Goal: Task Accomplishment & Management: Manage account settings

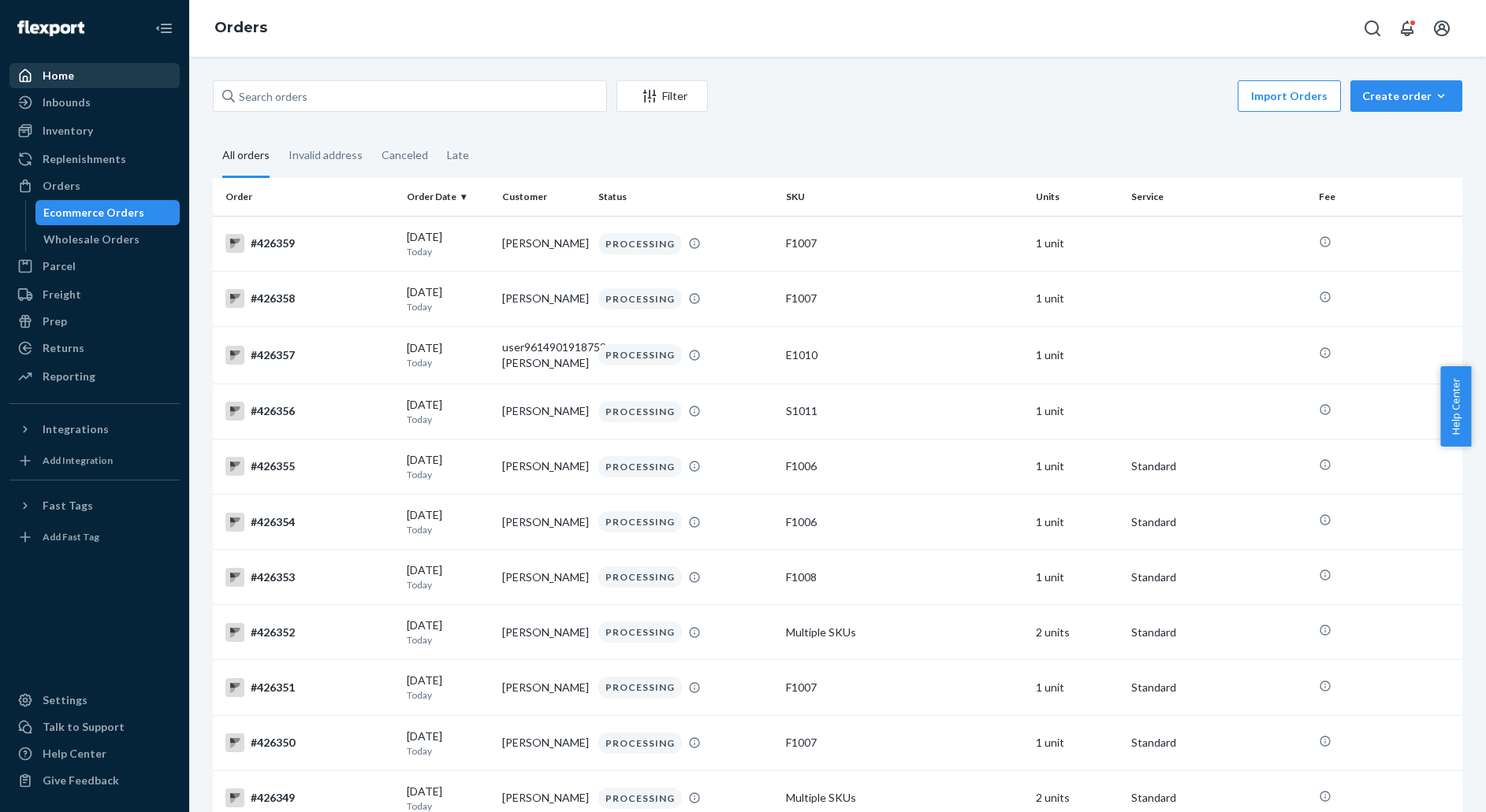
click at [99, 84] on div "Home" at bounding box center [95, 76] width 167 height 22
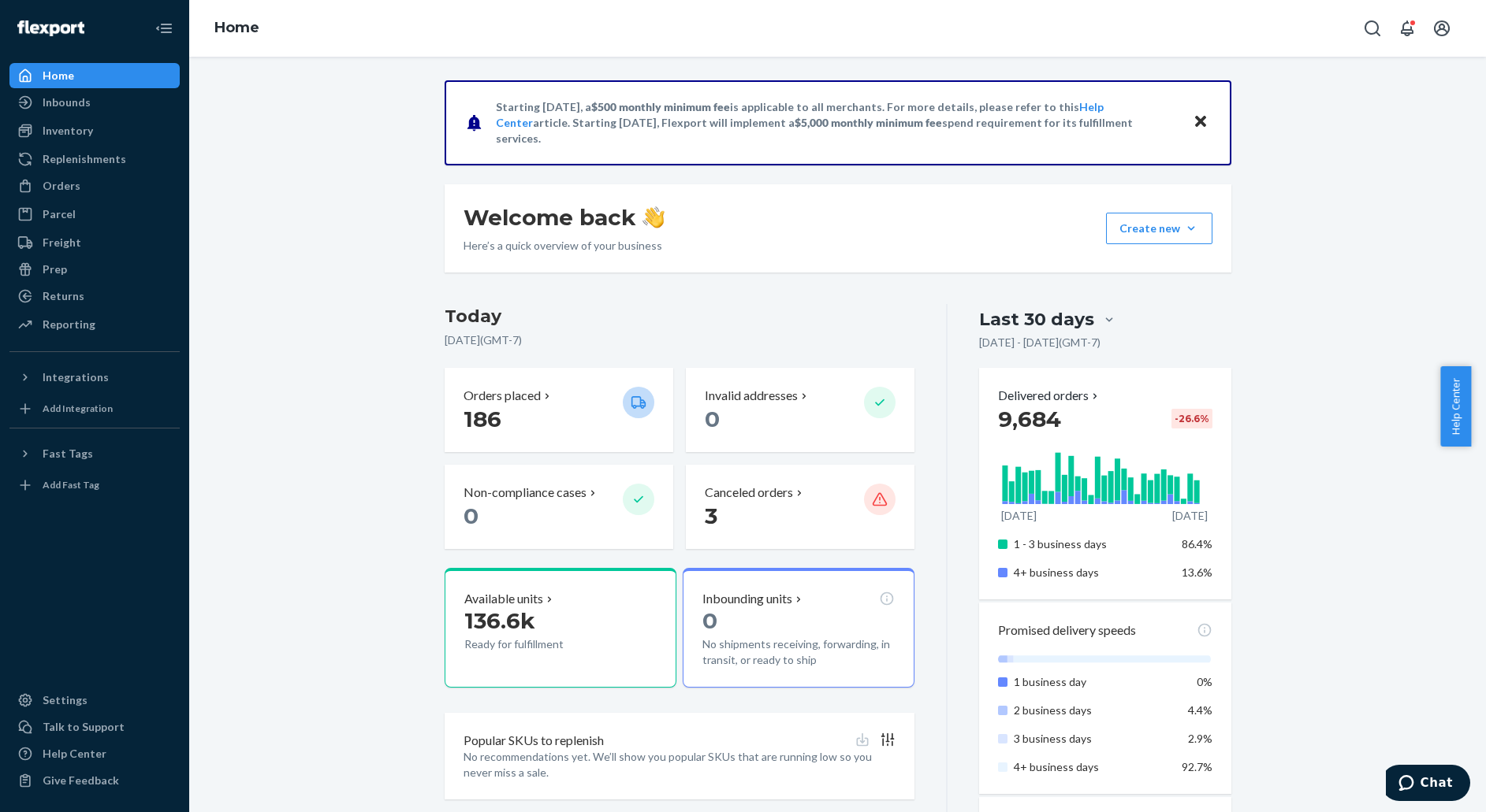
click at [338, 207] on div "Starting [DATE], a $500 monthly minimum fee is applicable to all merchants. For…" at bounding box center [837, 673] width 1273 height 1187
click at [349, 391] on div "Starting [DATE], a $500 monthly minimum fee is applicable to all merchants. For…" at bounding box center [837, 673] width 1273 height 1187
click at [84, 180] on div "Orders" at bounding box center [95, 186] width 167 height 22
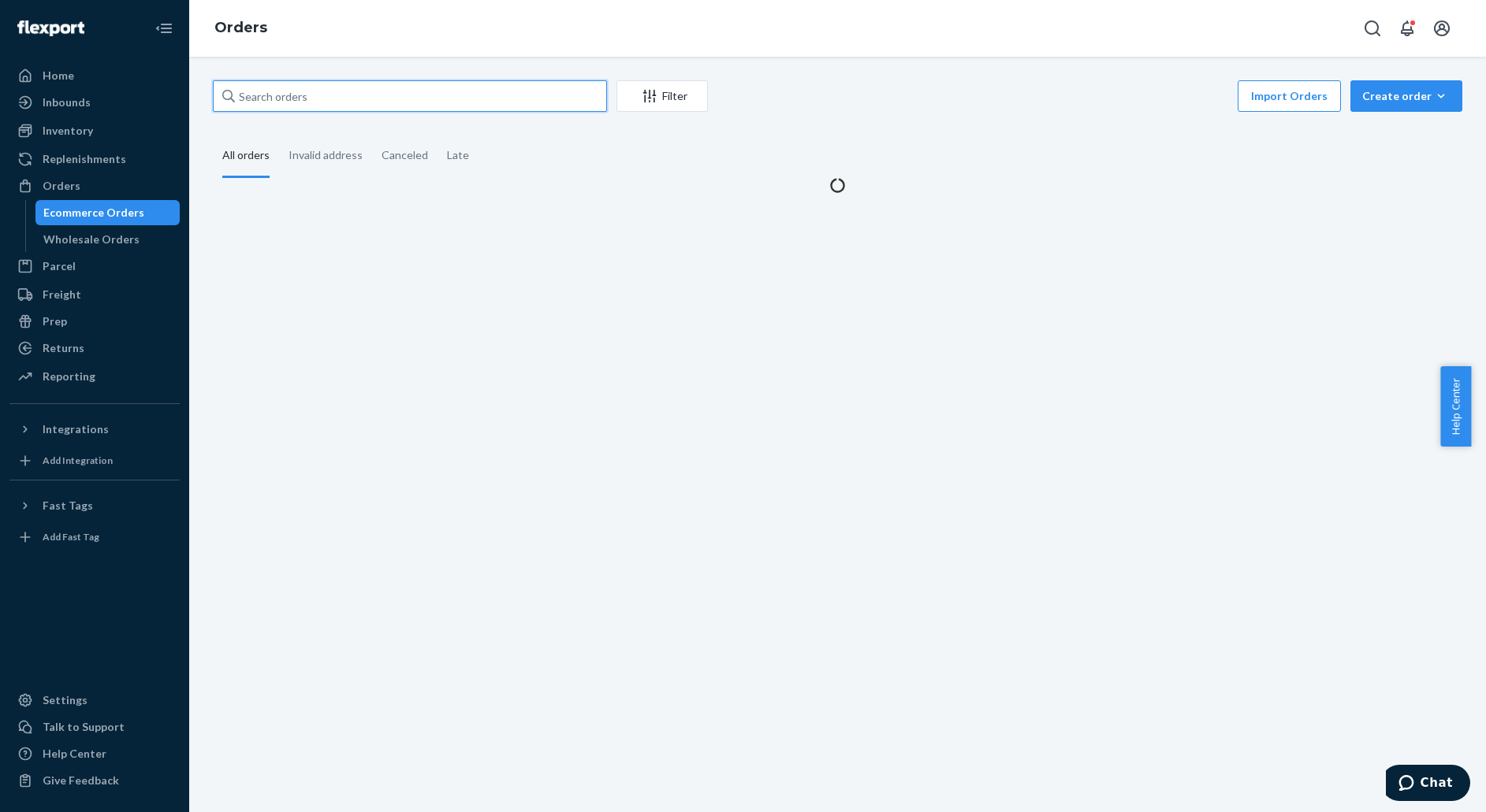
click at [328, 100] on input "text" at bounding box center [410, 95] width 394 height 32
paste input "426373"
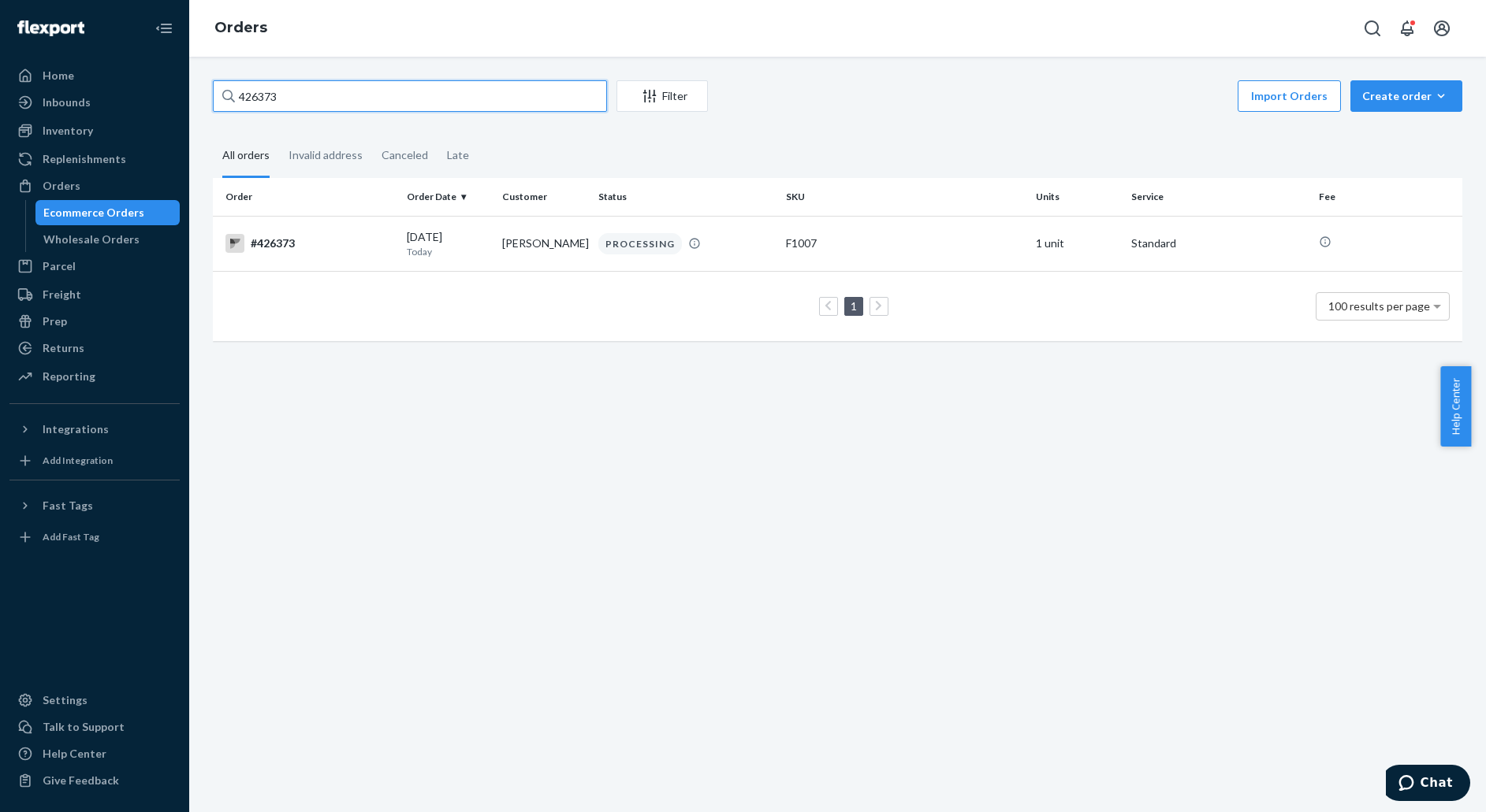
type input "426373"
click at [470, 313] on div "1 100 results per page" at bounding box center [837, 306] width 1224 height 50
click at [450, 249] on p "Today" at bounding box center [448, 251] width 84 height 14
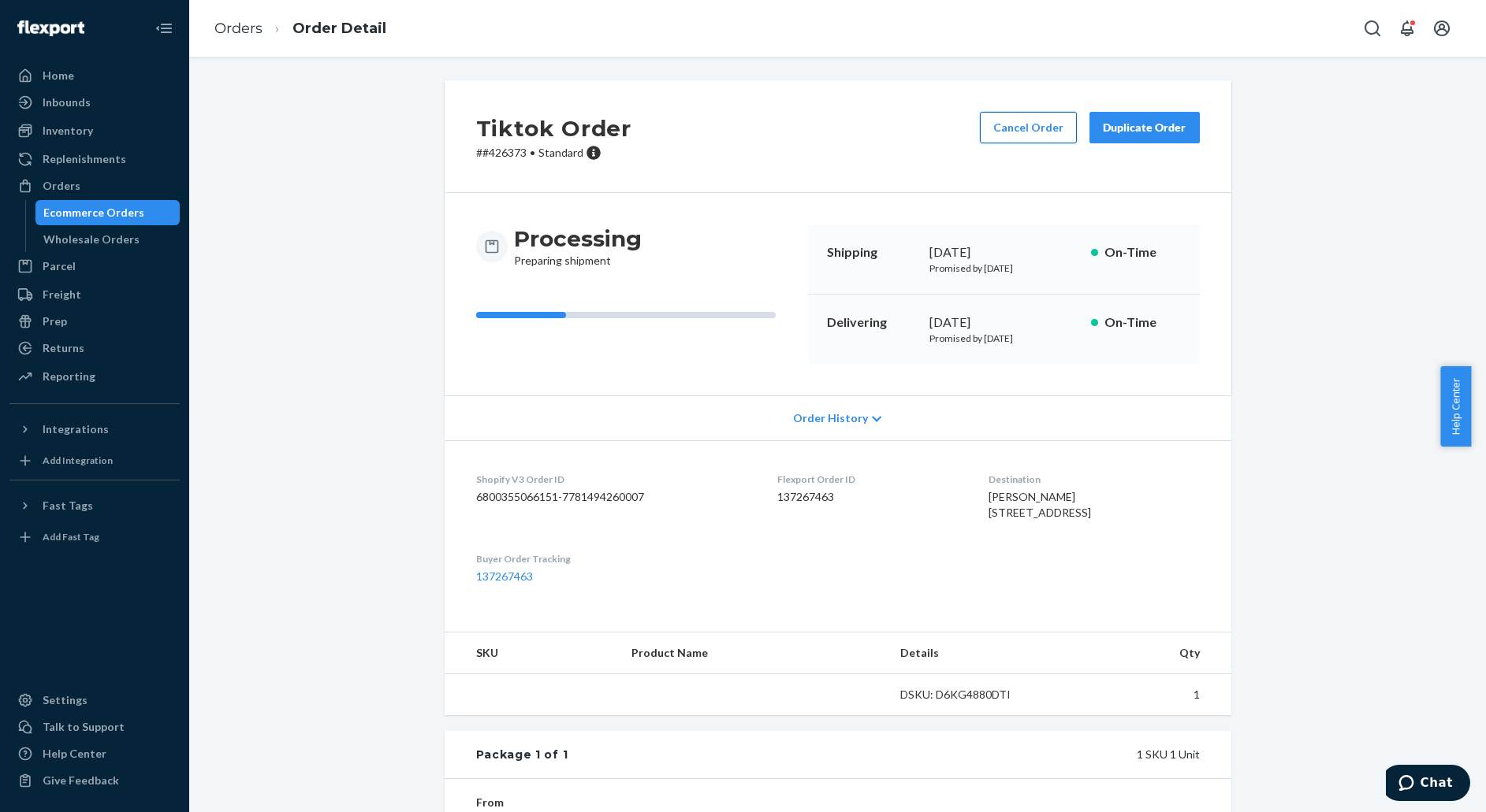
click at [1011, 112] on button "Cancel Order" at bounding box center [1028, 127] width 97 height 32
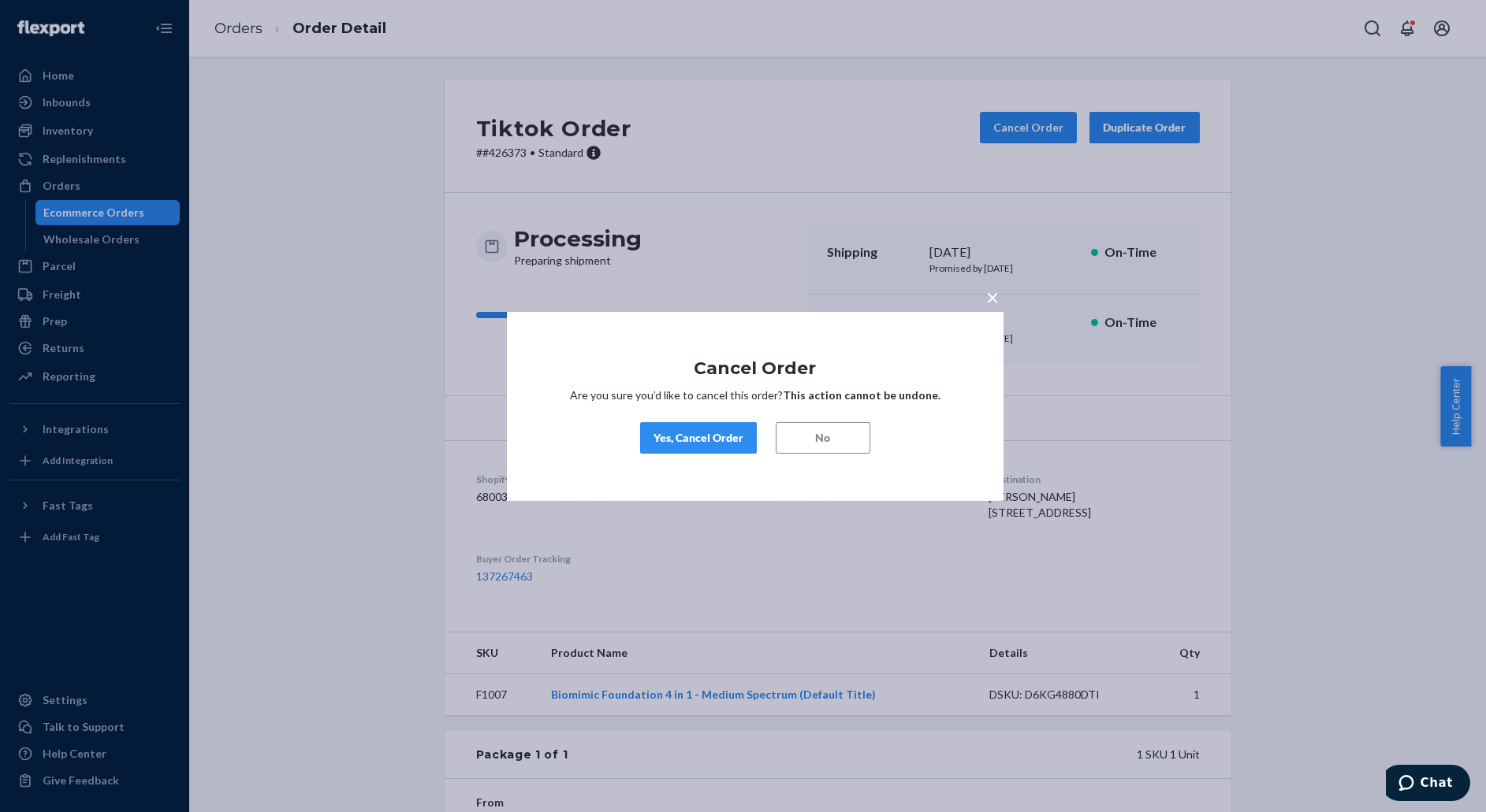
click at [1043, 110] on div "× Cancel Order Are you sure you’d like to cancel this order? This action cannot…" at bounding box center [743, 406] width 1486 height 812
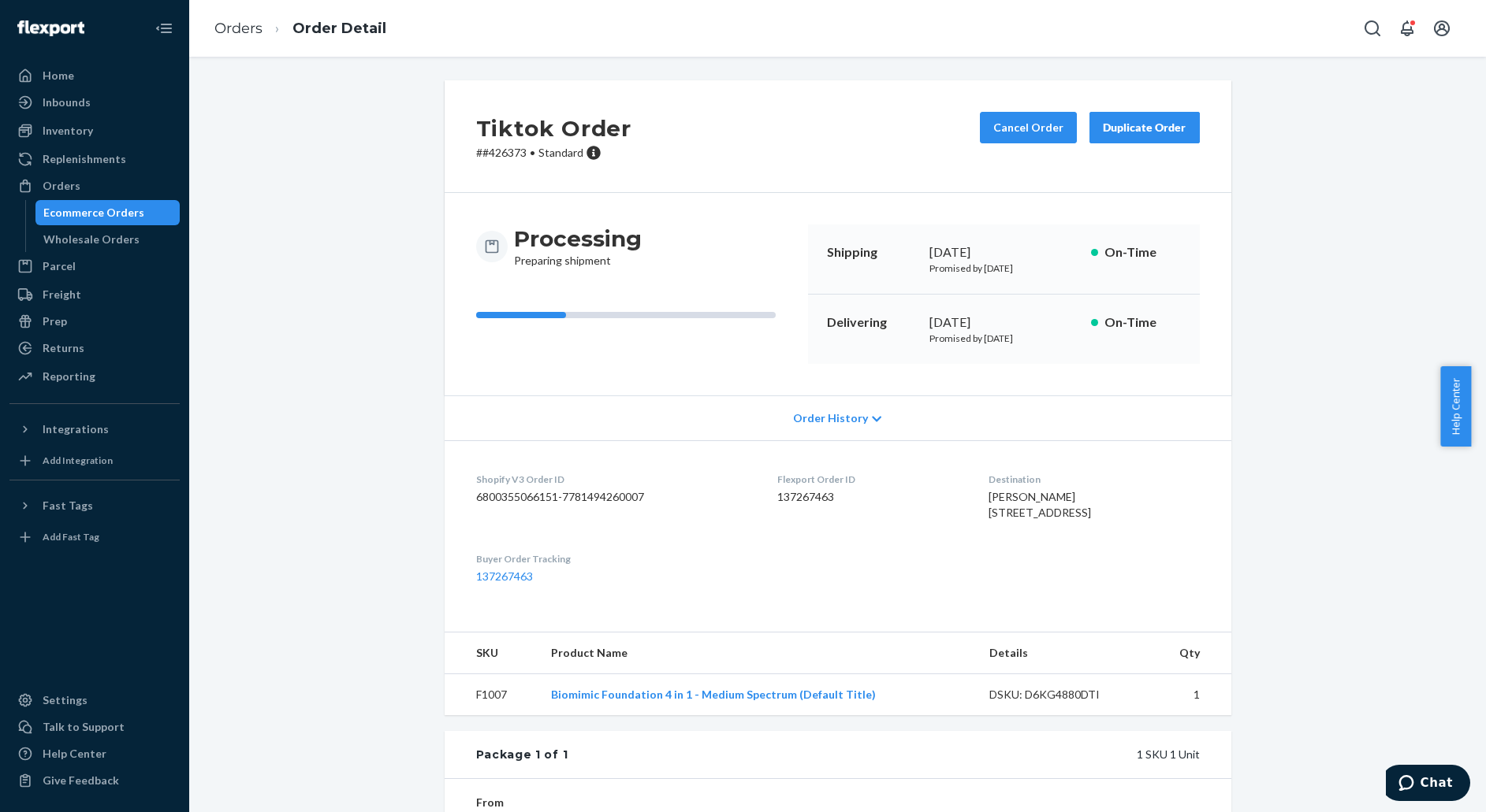
click at [1016, 143] on div "Cancel Order Duplicate Order" at bounding box center [1090, 135] width 233 height 49
click at [1005, 131] on button "Cancel Order" at bounding box center [1028, 127] width 97 height 32
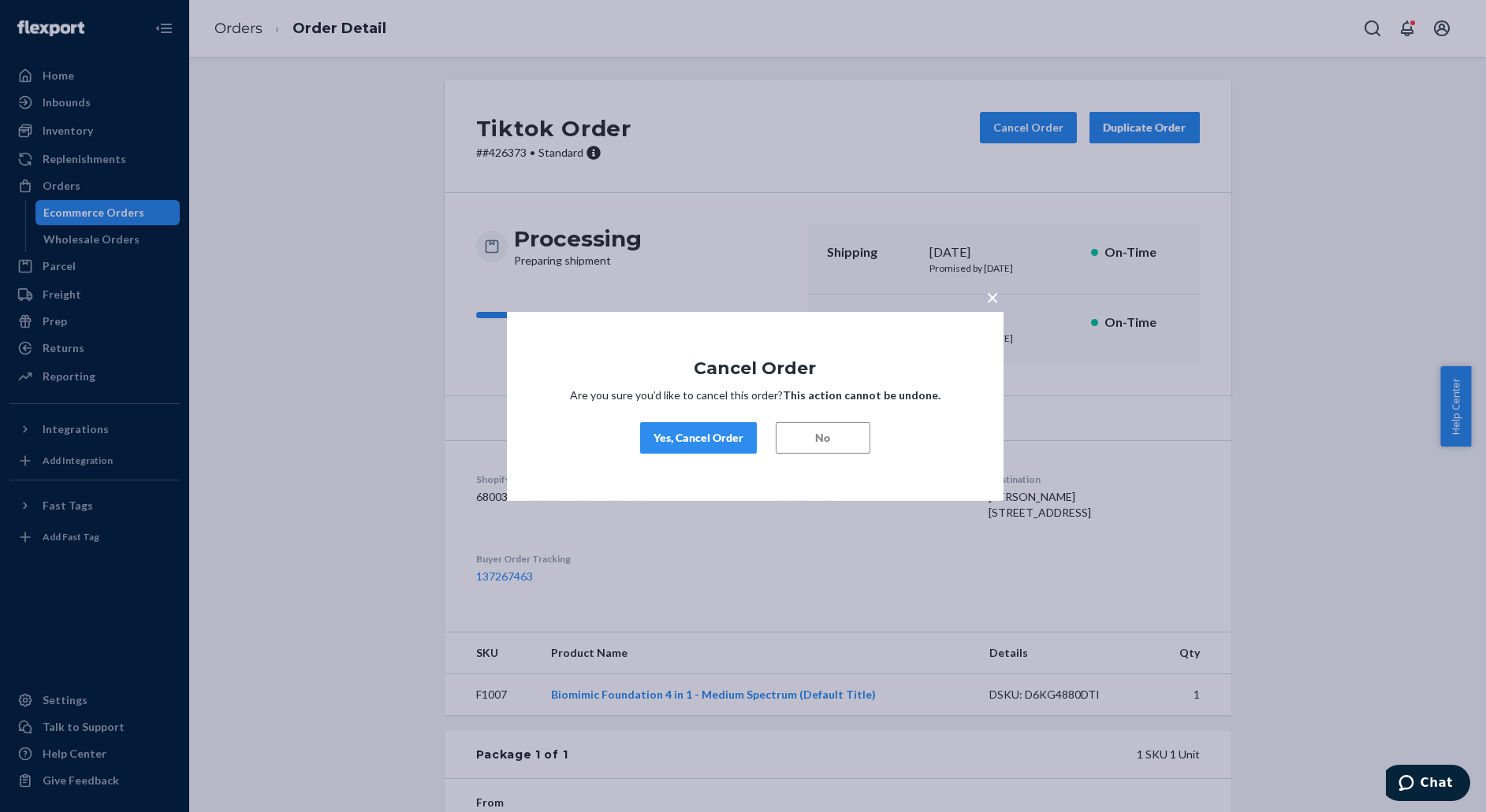
click at [679, 430] on div "Yes, Cancel Order" at bounding box center [697, 438] width 90 height 15
